Goal: Task Accomplishment & Management: Use online tool/utility

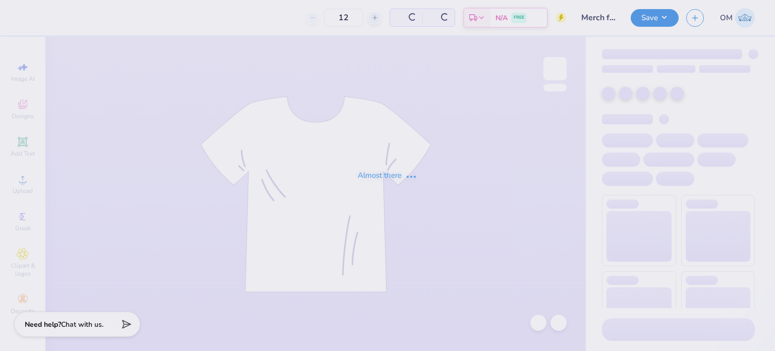
type input "200"
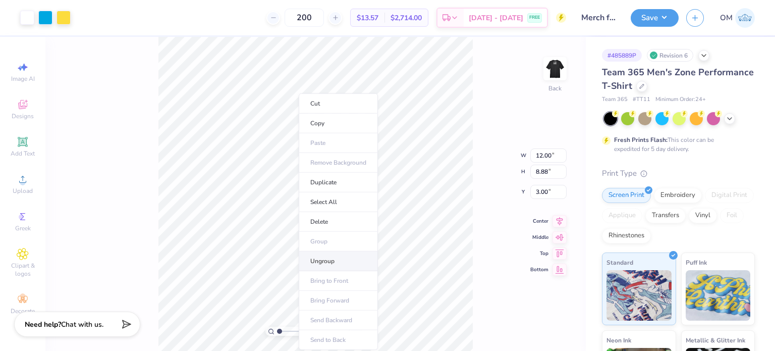
click at [331, 260] on li "Ungroup" at bounding box center [338, 261] width 79 height 20
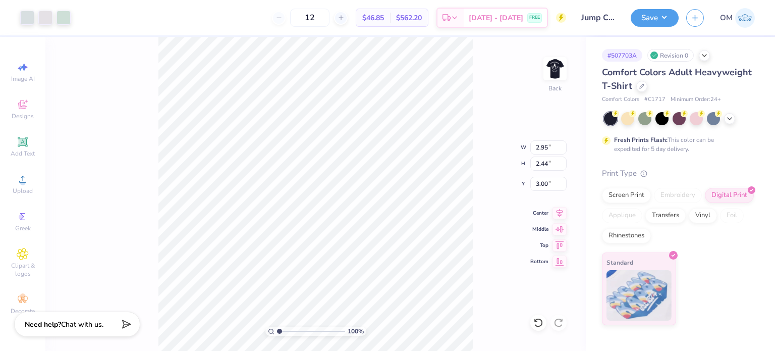
type input "3.00"
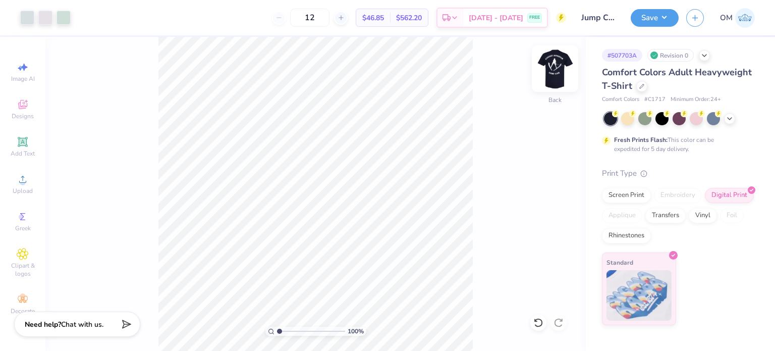
click at [558, 76] on img at bounding box center [555, 68] width 40 height 40
click at [558, 65] on img at bounding box center [555, 68] width 40 height 40
click at [623, 197] on div "Screen Print" at bounding box center [626, 193] width 49 height 15
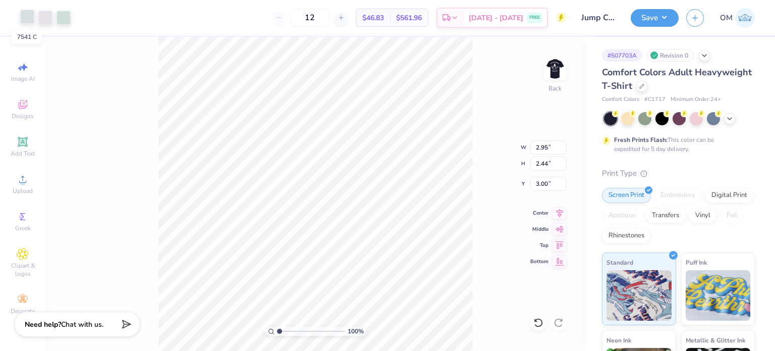
click at [22, 14] on div at bounding box center [27, 17] width 14 height 14
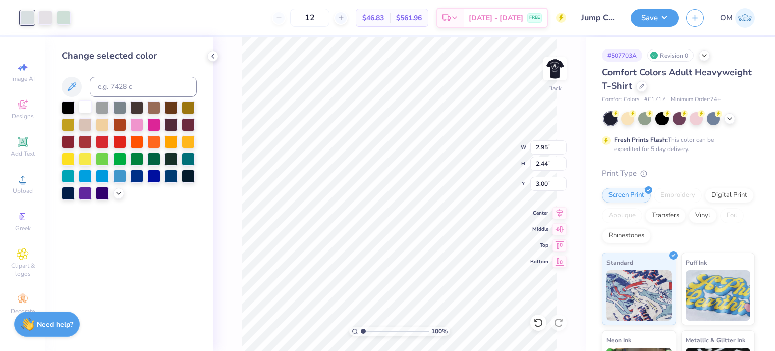
click at [86, 103] on div at bounding box center [85, 106] width 13 height 13
click at [32, 18] on div at bounding box center [27, 17] width 14 height 14
click at [87, 107] on div at bounding box center [85, 106] width 13 height 13
click at [27, 20] on div at bounding box center [27, 17] width 14 height 14
click at [85, 104] on div at bounding box center [85, 106] width 13 height 13
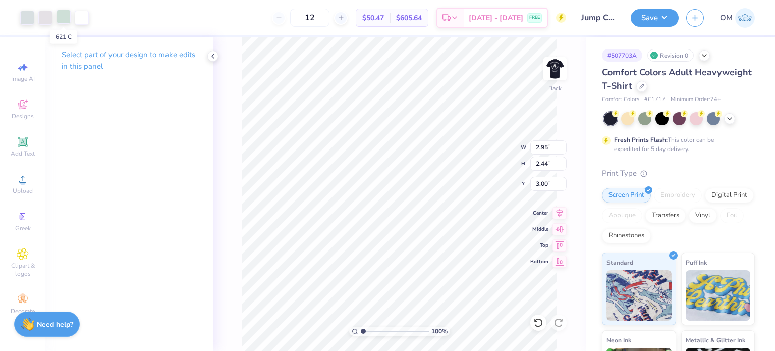
click at [63, 14] on div at bounding box center [64, 17] width 14 height 14
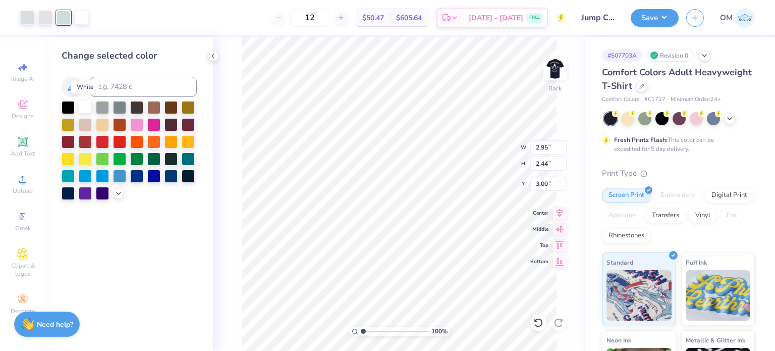
click at [84, 103] on div at bounding box center [85, 106] width 13 height 13
click at [214, 52] on icon at bounding box center [213, 56] width 8 height 8
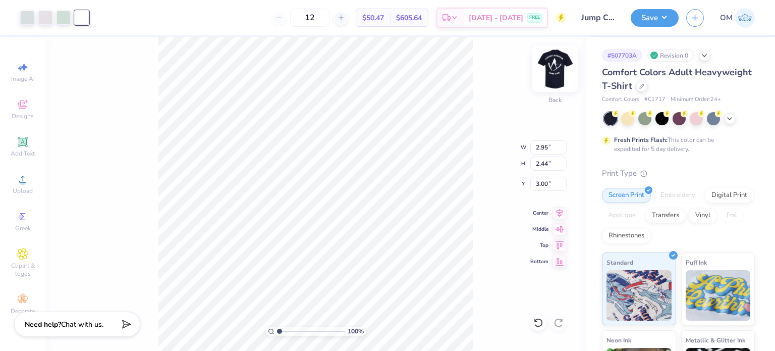
drag, startPoint x: 569, startPoint y: 66, endPoint x: 559, endPoint y: 66, distance: 10.1
click at [559, 66] on div "100 % Back W 2.95 2.95 " H 2.44 2.44 " Y 3.00 3.00 " Center Middle Top Bottom" at bounding box center [315, 194] width 540 height 314
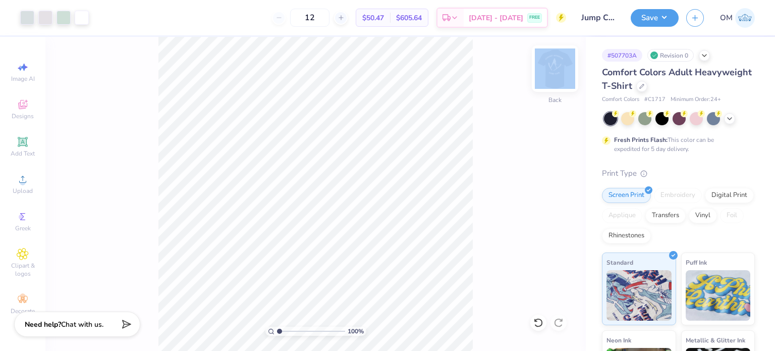
click at [559, 66] on img at bounding box center [555, 68] width 40 height 40
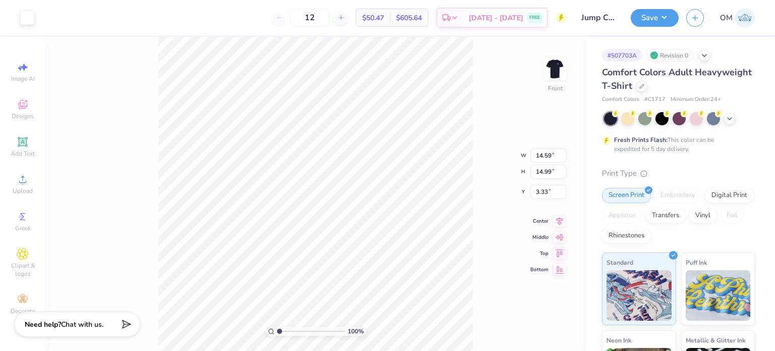
type input "3.00"
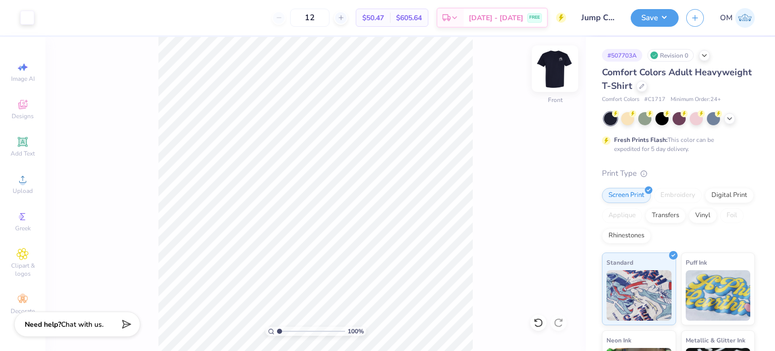
click at [553, 69] on img at bounding box center [555, 68] width 40 height 40
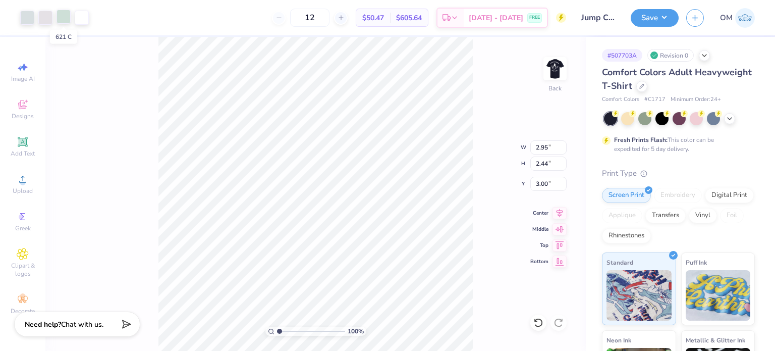
click at [59, 22] on div at bounding box center [64, 17] width 14 height 14
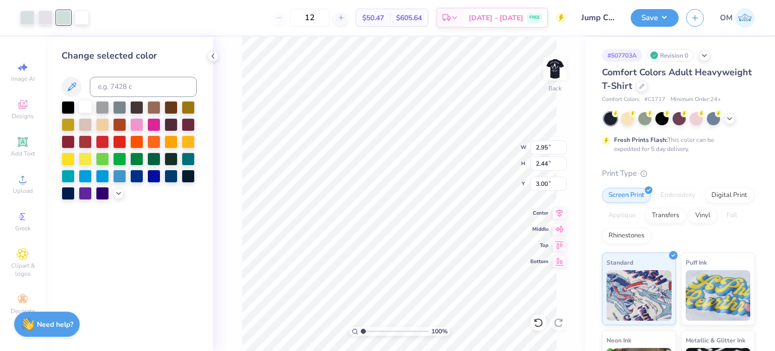
click at [91, 110] on div at bounding box center [85, 106] width 13 height 13
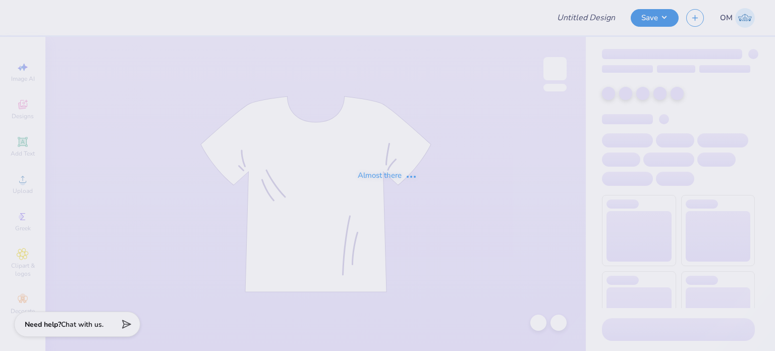
type input "Jump Club"
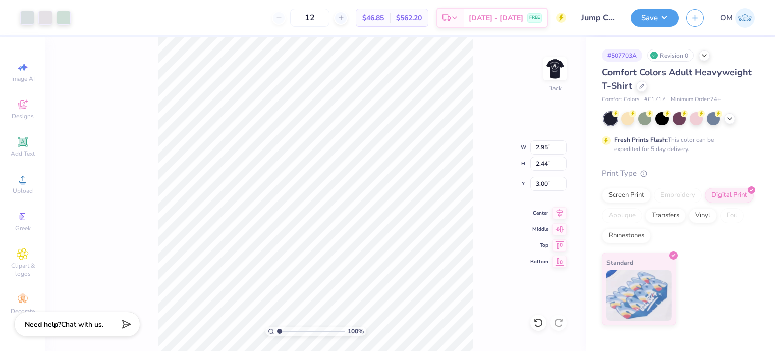
type input "3.00"
click at [26, 17] on div at bounding box center [27, 17] width 14 height 14
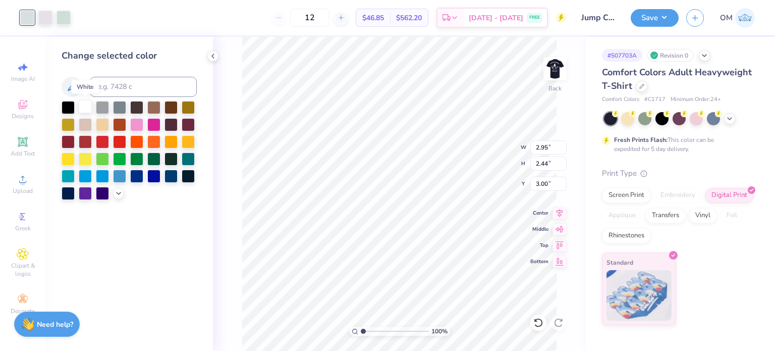
click at [83, 104] on div at bounding box center [85, 106] width 13 height 13
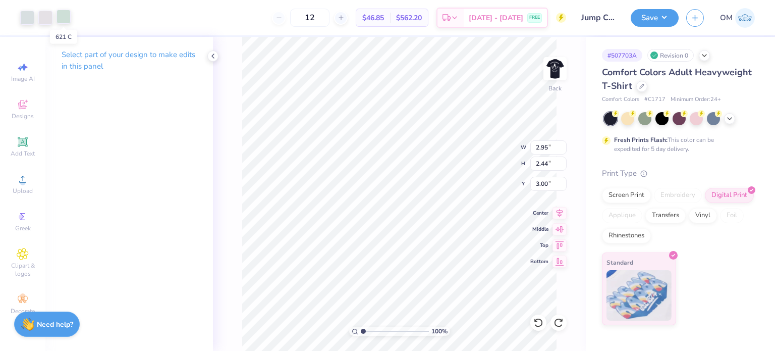
click at [69, 18] on div at bounding box center [64, 17] width 14 height 14
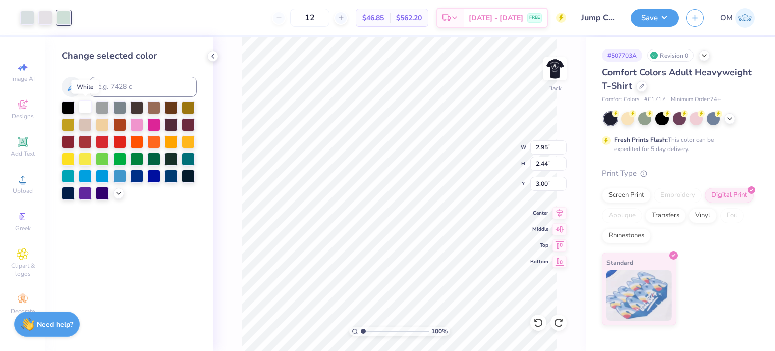
click at [80, 112] on div at bounding box center [85, 106] width 13 height 13
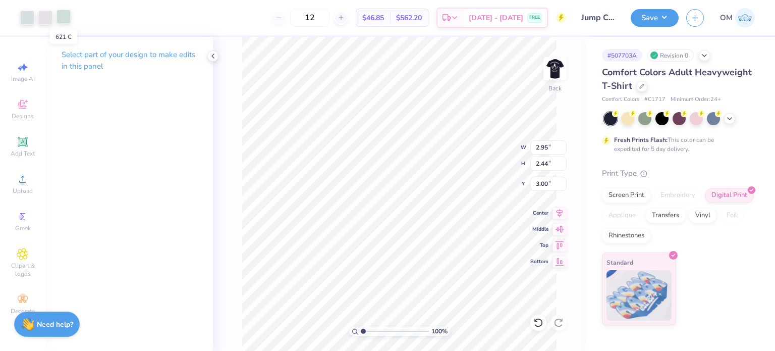
click at [61, 14] on div at bounding box center [64, 17] width 14 height 14
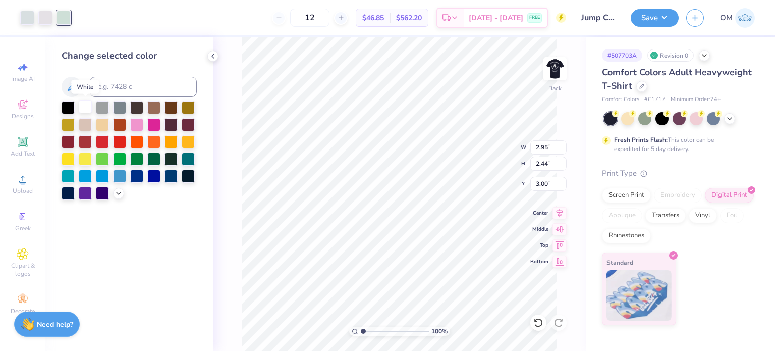
click at [88, 100] on div at bounding box center [85, 106] width 13 height 13
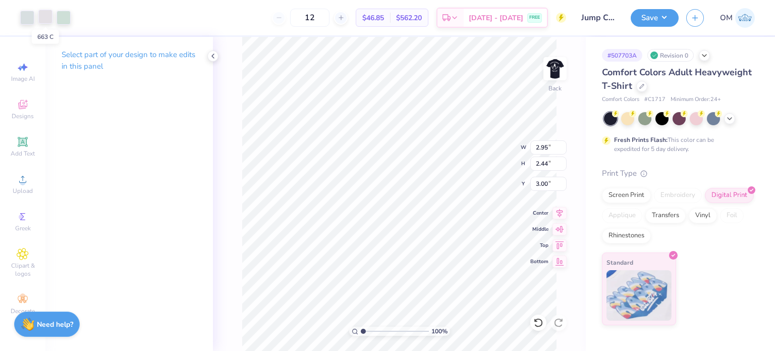
click at [45, 22] on div at bounding box center [45, 17] width 14 height 14
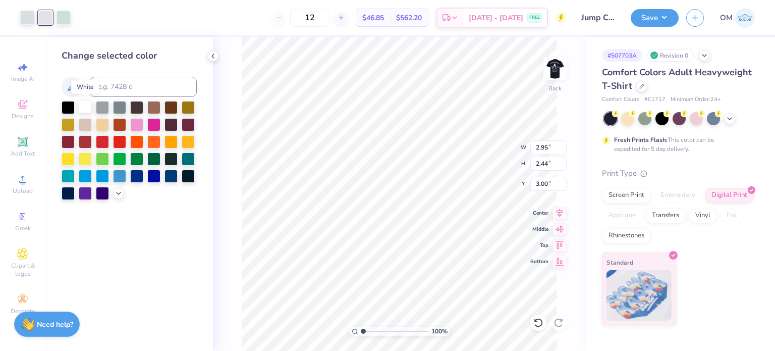
click at [86, 104] on div at bounding box center [85, 106] width 13 height 13
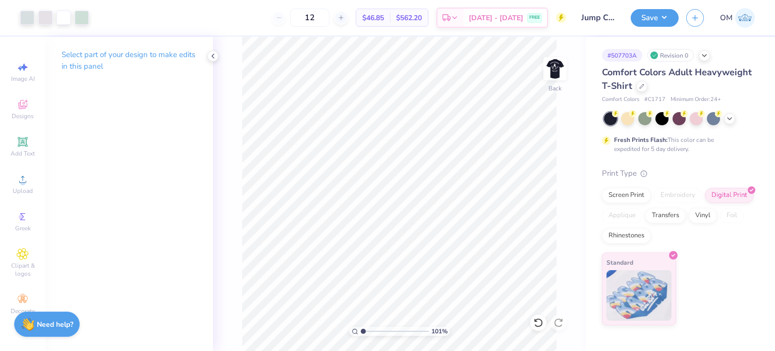
click at [521, 350] on html "Art colors 12 $46.85 Per Item $562.20 Total Est. Delivery Sep 15 - 18 FREE Desi…" at bounding box center [387, 175] width 775 height 351
click at [20, 17] on div at bounding box center [27, 17] width 14 height 14
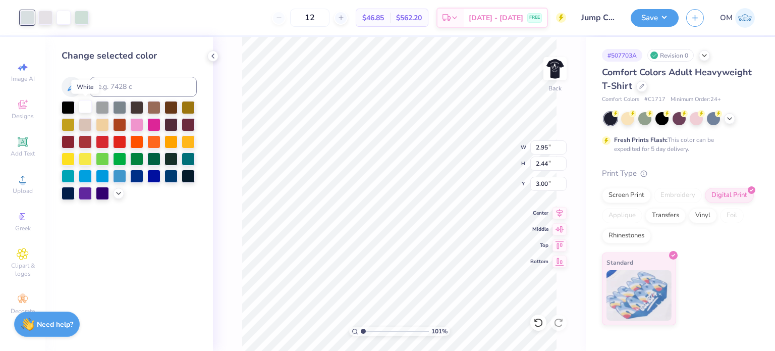
click at [84, 102] on div at bounding box center [85, 106] width 13 height 13
click at [47, 20] on div at bounding box center [45, 17] width 14 height 14
click at [83, 104] on div at bounding box center [85, 106] width 13 height 13
click at [81, 14] on div at bounding box center [82, 17] width 14 height 14
click at [85, 110] on div at bounding box center [85, 106] width 13 height 13
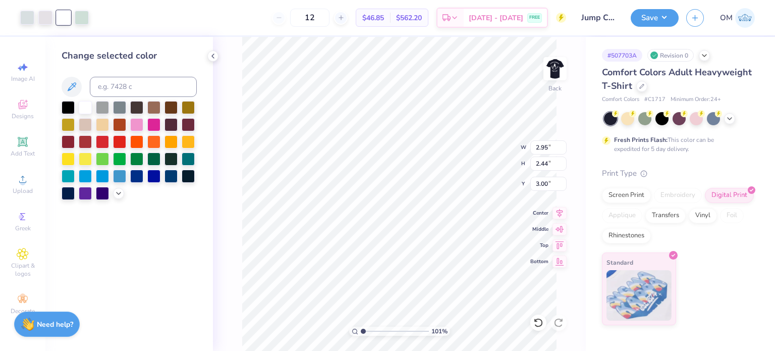
click at [42, 8] on div "Art colors" at bounding box center [44, 17] width 89 height 35
click at [44, 14] on div at bounding box center [45, 17] width 14 height 14
click at [74, 92] on icon at bounding box center [72, 87] width 12 height 12
click at [83, 16] on div at bounding box center [82, 17] width 14 height 14
click at [80, 87] on button at bounding box center [72, 87] width 20 height 20
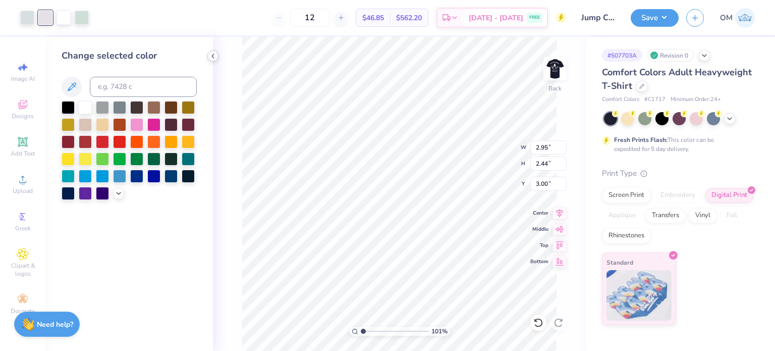
click at [209, 53] on icon at bounding box center [213, 56] width 8 height 8
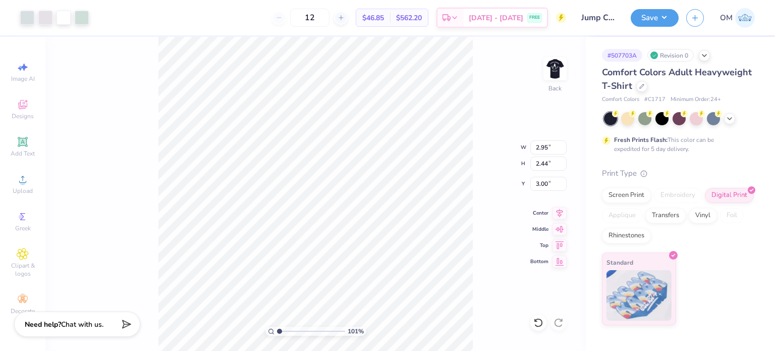
type input "1.01136280291041"
type input "12.70"
type input "10.50"
click at [86, 23] on div at bounding box center [82, 17] width 14 height 14
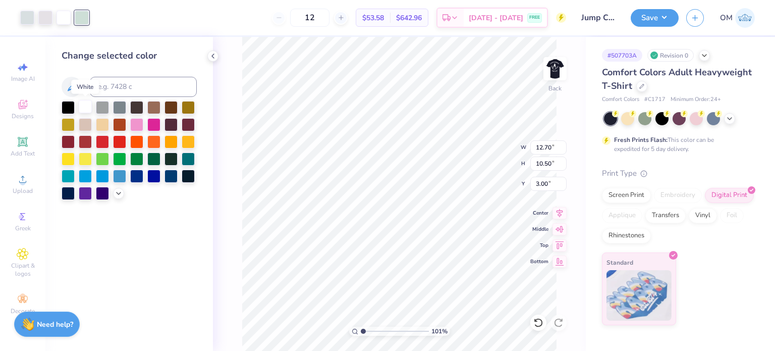
click at [85, 106] on div at bounding box center [85, 106] width 13 height 13
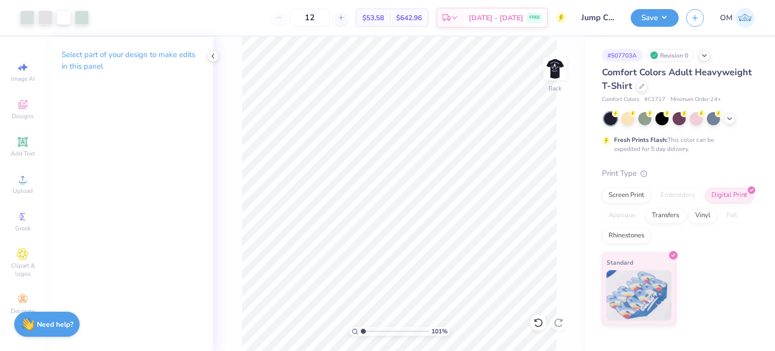
type input "1"
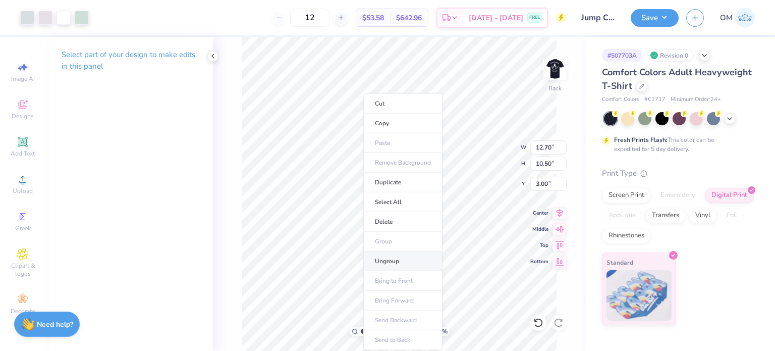
click at [394, 258] on li "Ungroup" at bounding box center [402, 261] width 79 height 20
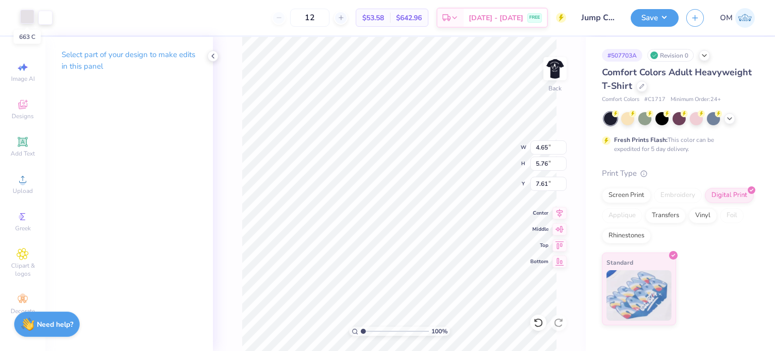
click at [29, 18] on div at bounding box center [27, 17] width 14 height 14
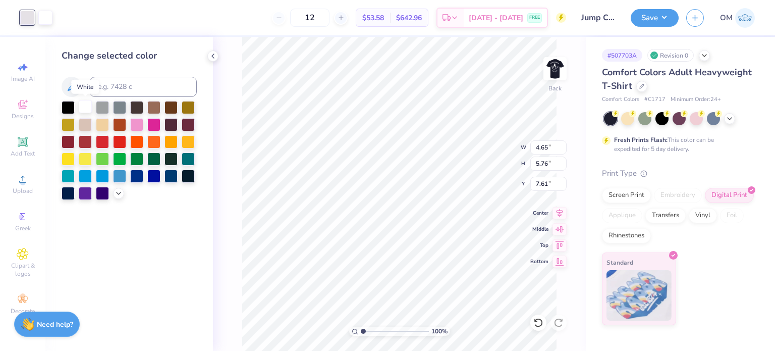
click at [81, 107] on div at bounding box center [85, 106] width 13 height 13
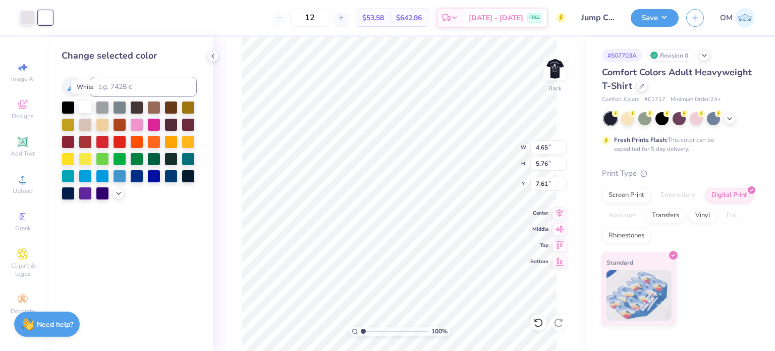
click at [81, 107] on div at bounding box center [85, 106] width 13 height 13
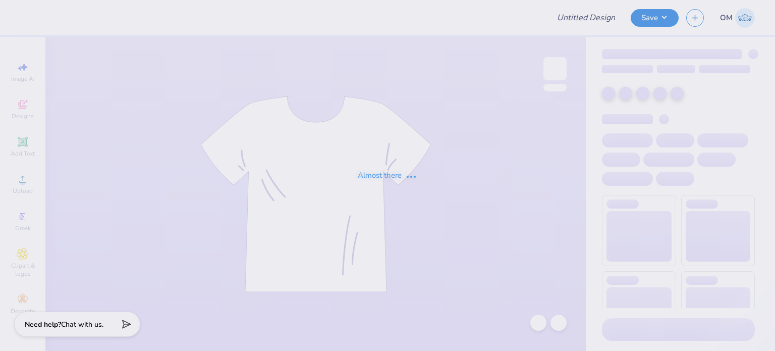
type input "Jump Club"
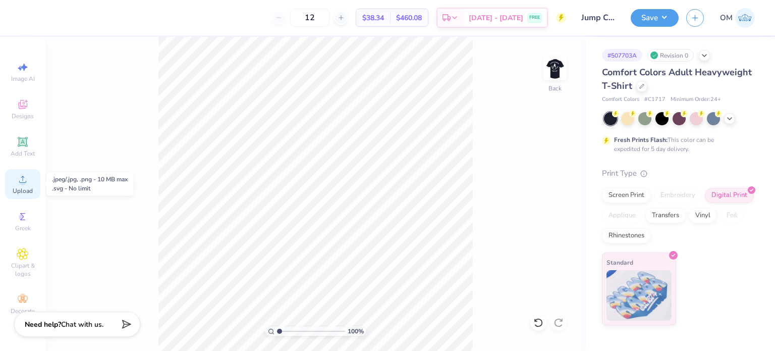
click at [22, 180] on circle at bounding box center [23, 183] width 6 height 6
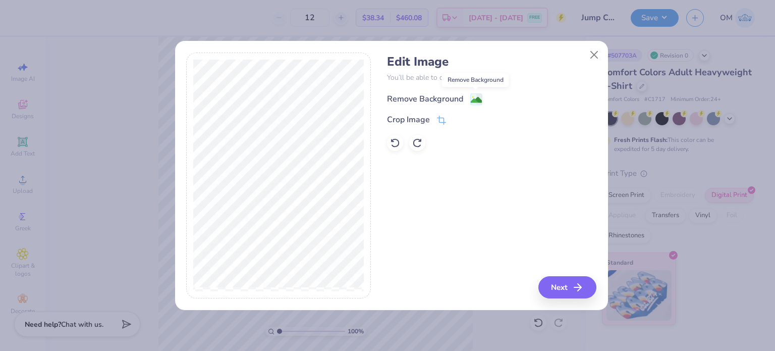
click at [474, 99] on image at bounding box center [476, 99] width 11 height 11
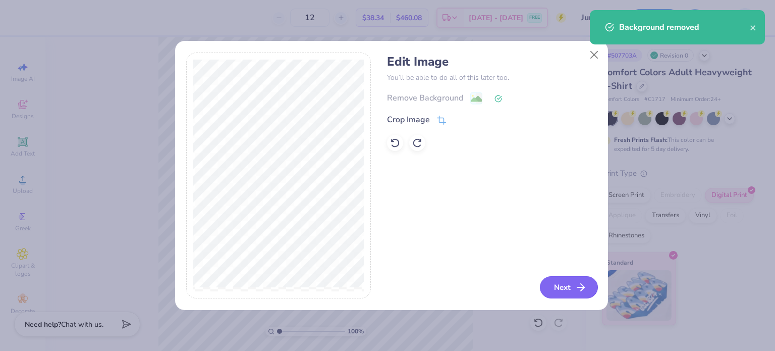
click at [555, 285] on button "Next" at bounding box center [569, 287] width 58 height 22
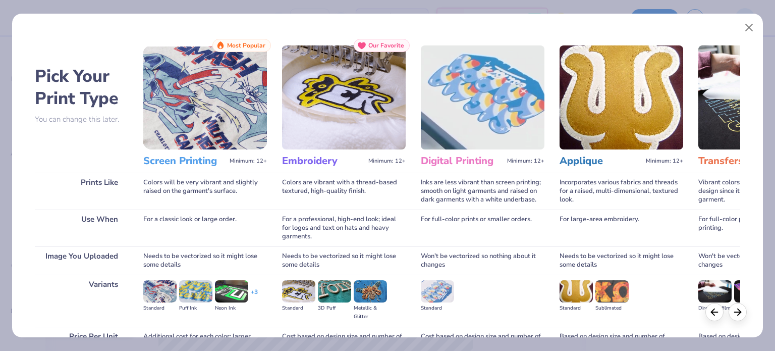
scroll to position [101, 0]
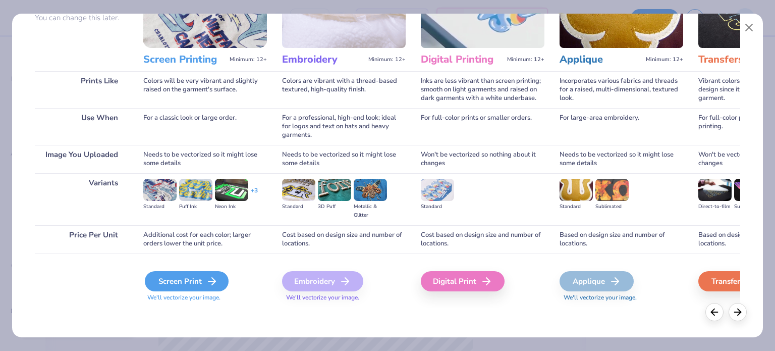
click at [180, 276] on div "Screen Print" at bounding box center [187, 281] width 84 height 20
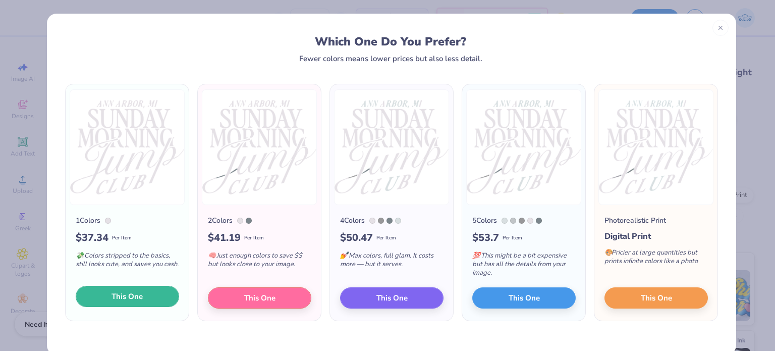
click at [121, 293] on span "This One" at bounding box center [127, 297] width 31 height 12
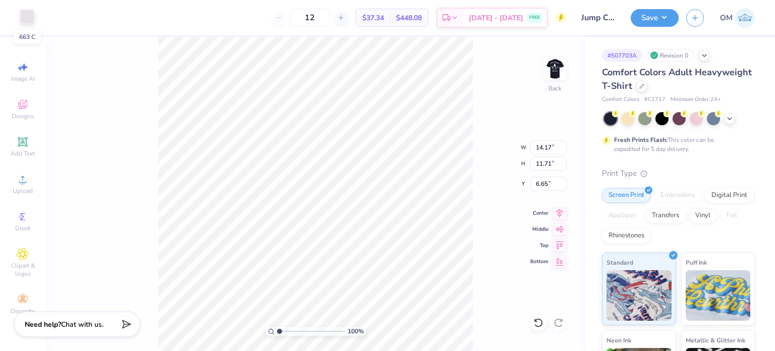
click at [32, 18] on div at bounding box center [27, 17] width 14 height 14
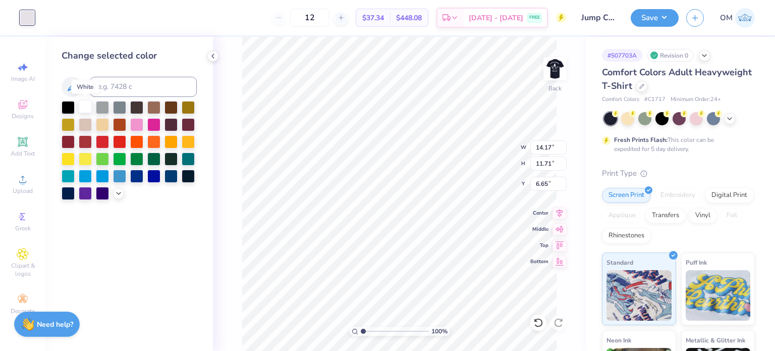
click at [82, 112] on div at bounding box center [85, 106] width 13 height 13
click at [209, 56] on icon at bounding box center [213, 56] width 8 height 8
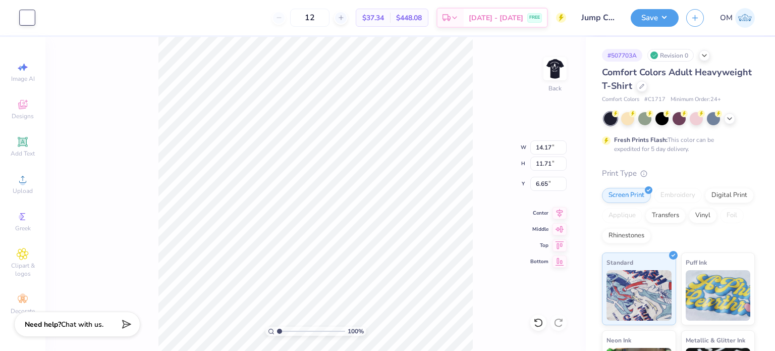
type input "5.19"
type input "4.28"
type input "3.00"
type input "3.86"
type input "3.19"
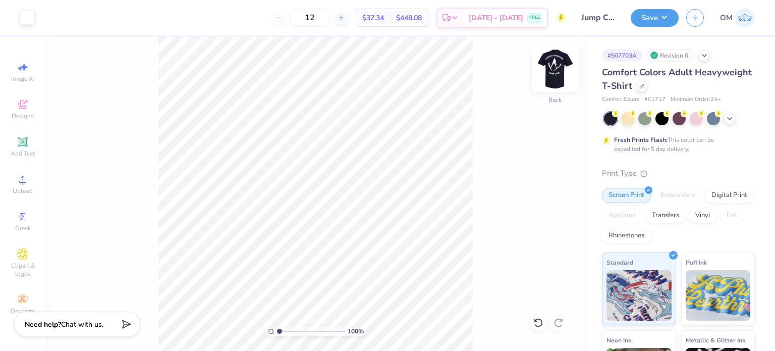
click at [556, 68] on img at bounding box center [555, 68] width 40 height 40
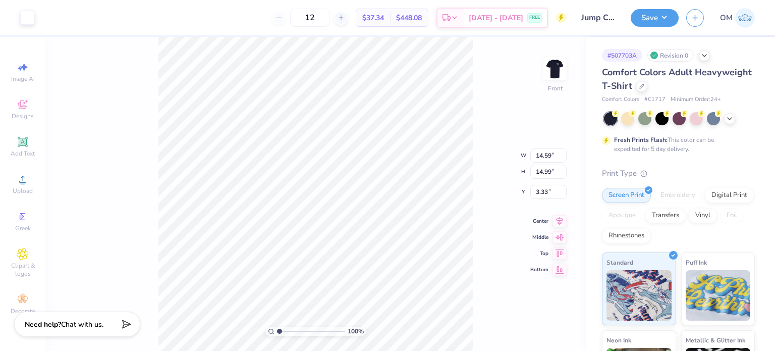
type input "3.00"
click at [555, 70] on img at bounding box center [555, 68] width 40 height 40
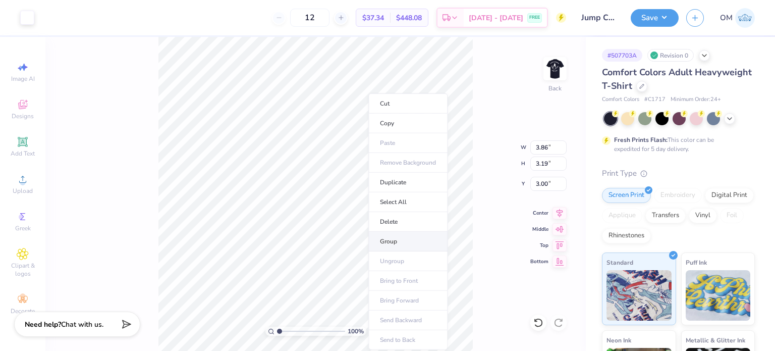
click at [393, 234] on li "Group" at bounding box center [407, 242] width 79 height 20
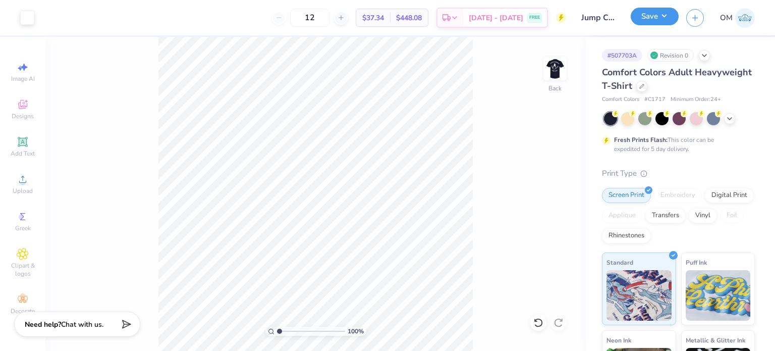
click at [642, 19] on button "Save" at bounding box center [655, 17] width 48 height 18
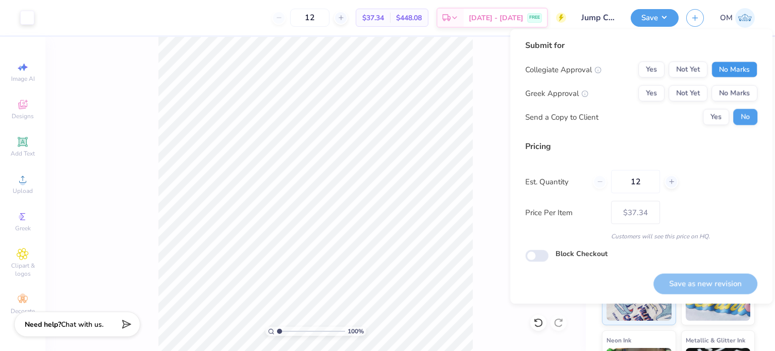
click at [734, 67] on button "No Marks" at bounding box center [735, 70] width 46 height 16
click at [734, 88] on button "No Marks" at bounding box center [735, 93] width 46 height 16
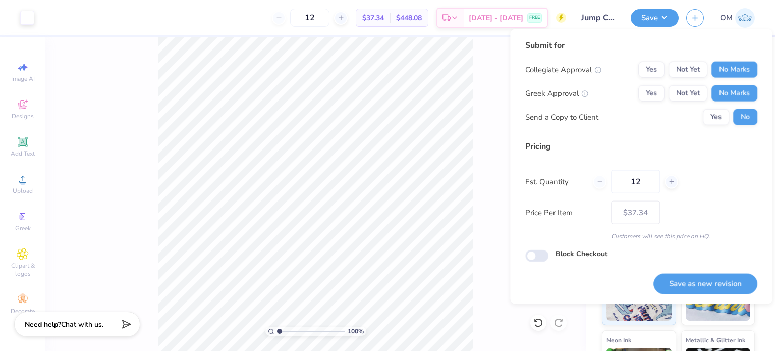
click at [666, 62] on div "Yes Not Yet No Marks" at bounding box center [697, 70] width 119 height 16
click at [649, 74] on button "Yes" at bounding box center [651, 70] width 26 height 16
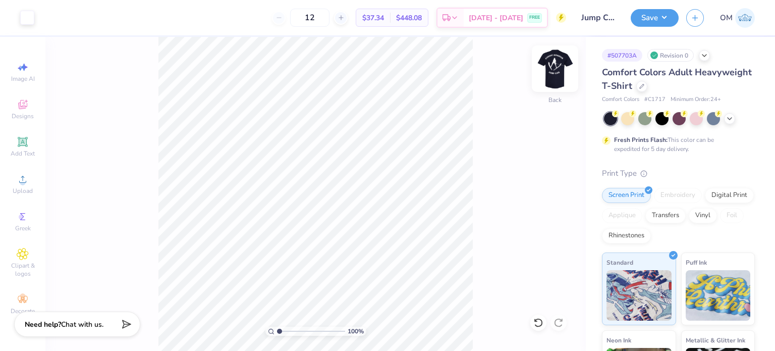
click at [565, 67] on img at bounding box center [555, 68] width 40 height 40
click at [564, 70] on img at bounding box center [555, 68] width 40 height 40
click at [660, 13] on button "Save" at bounding box center [655, 17] width 48 height 18
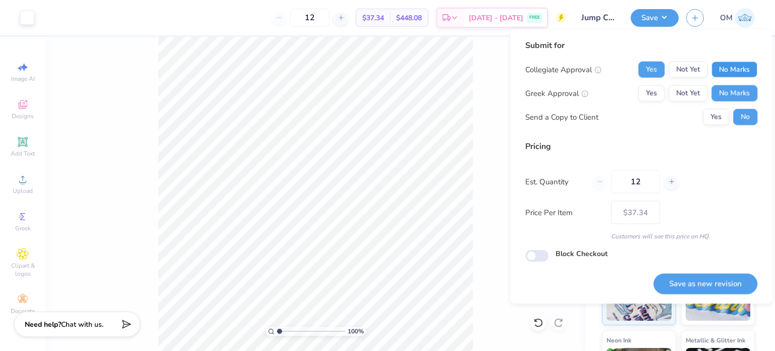
click at [723, 72] on button "No Marks" at bounding box center [735, 70] width 46 height 16
click at [678, 286] on button "Save as new revision" at bounding box center [705, 283] width 104 height 21
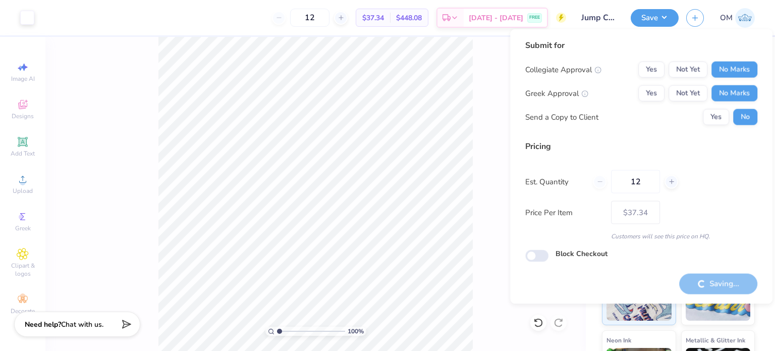
type input "– –"
